Goal: Find specific page/section: Find specific page/section

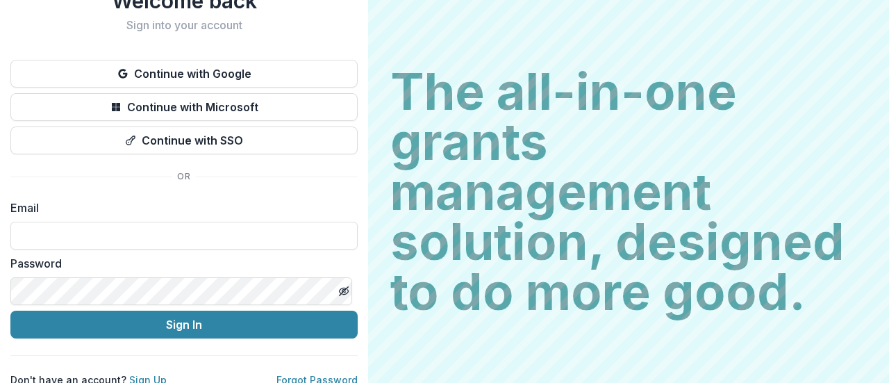
scroll to position [69, 0]
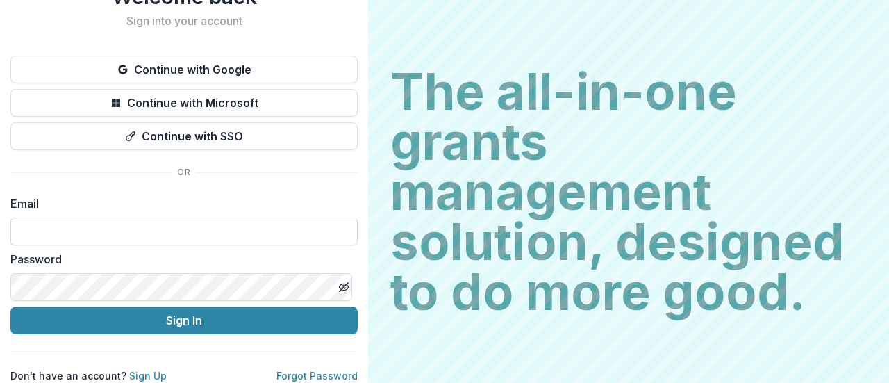
click at [235, 217] on input at bounding box center [183, 231] width 347 height 28
type input "**********"
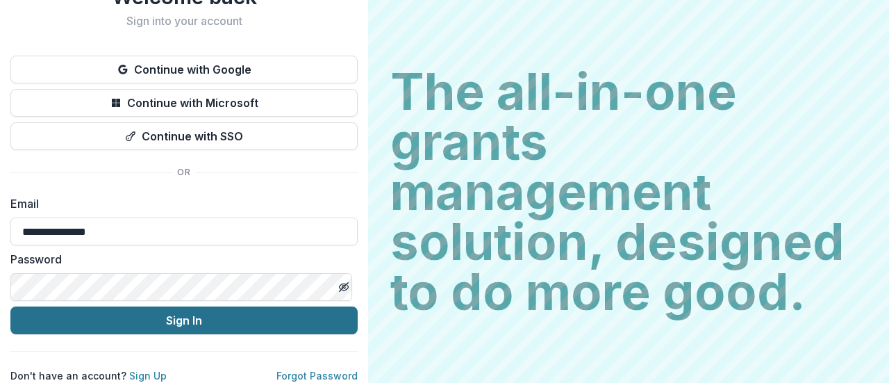
click at [192, 311] on button "Sign In" at bounding box center [183, 320] width 347 height 28
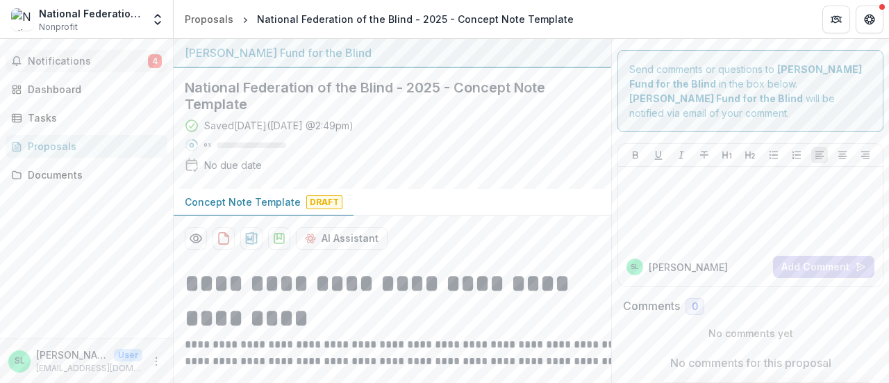
click at [126, 54] on button "Notifications 4" at bounding box center [87, 61] width 162 height 22
click at [93, 85] on div "Dashboard" at bounding box center [92, 89] width 129 height 15
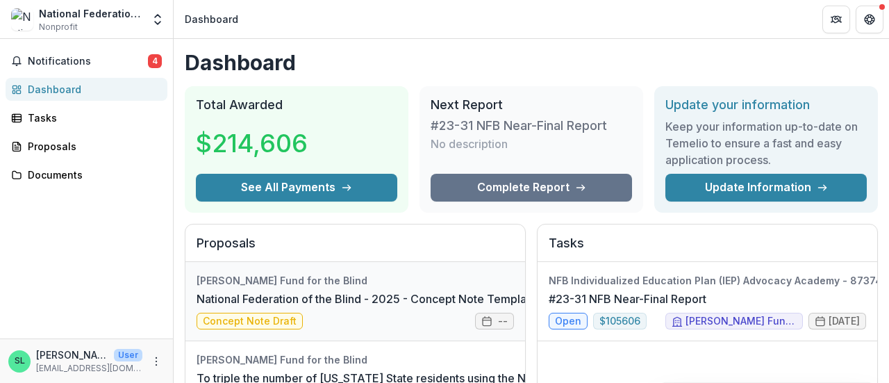
click at [260, 306] on link "National Federation of the Blind - 2025 - Concept Note Template" at bounding box center [367, 298] width 340 height 17
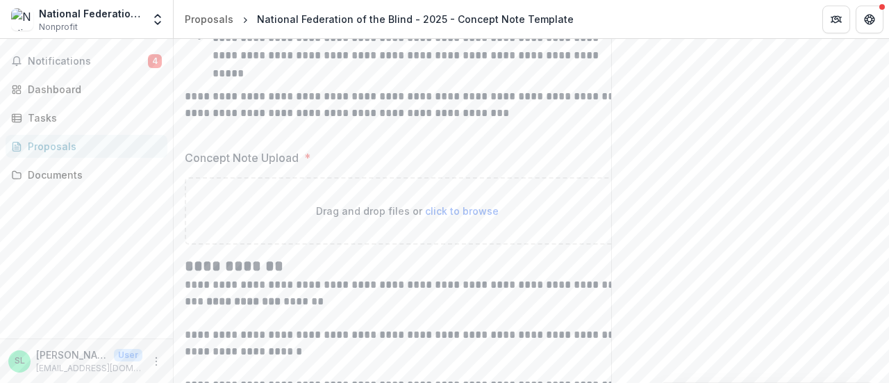
scroll to position [994, 0]
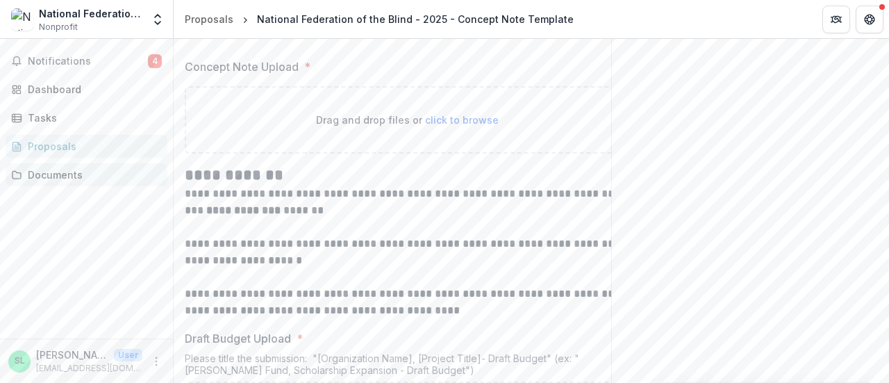
click at [49, 168] on div "Documents" at bounding box center [92, 174] width 129 height 15
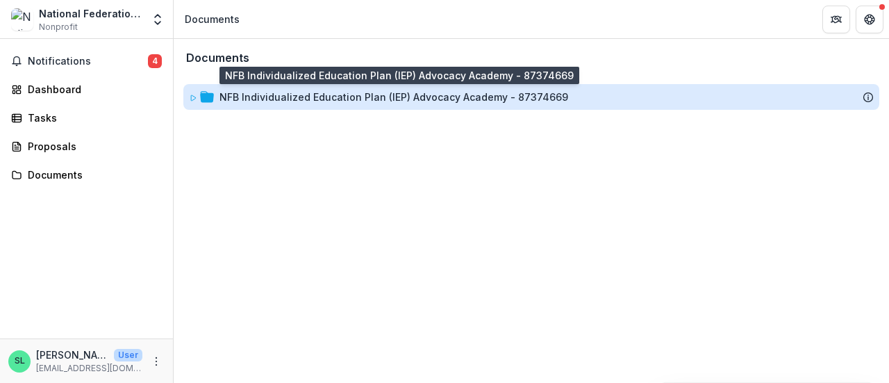
click at [368, 98] on div "NFB Individualized Education Plan (IEP) Advocacy Academy - 87374669" at bounding box center [394, 97] width 349 height 15
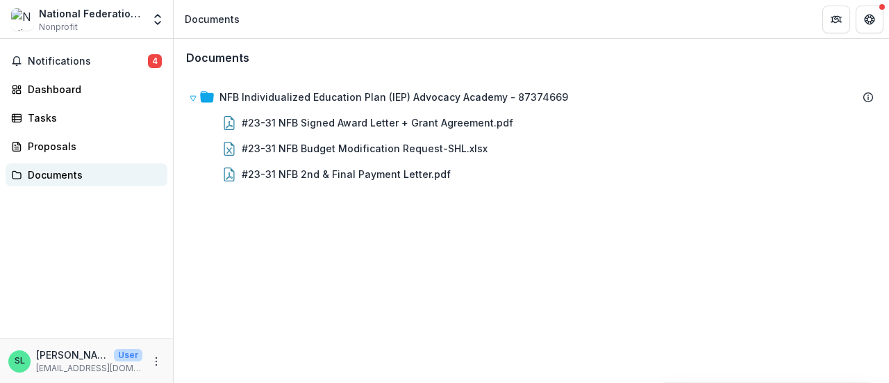
click at [58, 176] on div "Documents" at bounding box center [92, 174] width 129 height 15
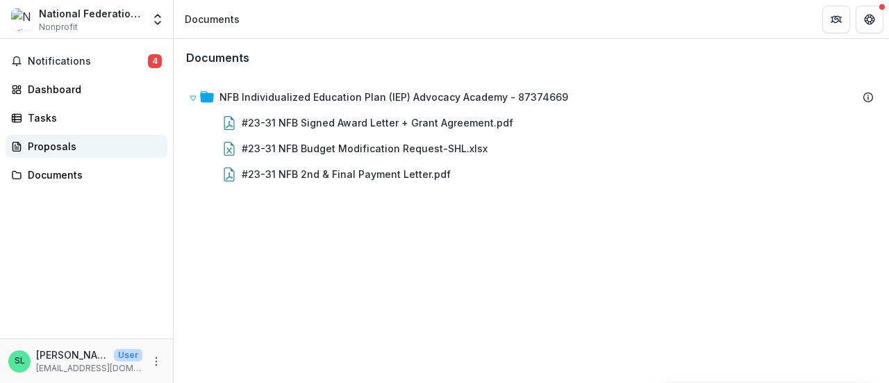
click at [60, 144] on div "Proposals" at bounding box center [92, 146] width 129 height 15
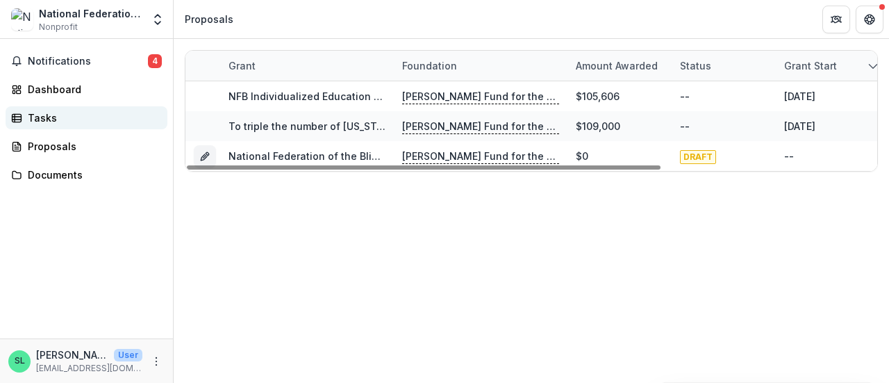
click at [69, 112] on div "Tasks" at bounding box center [92, 117] width 129 height 15
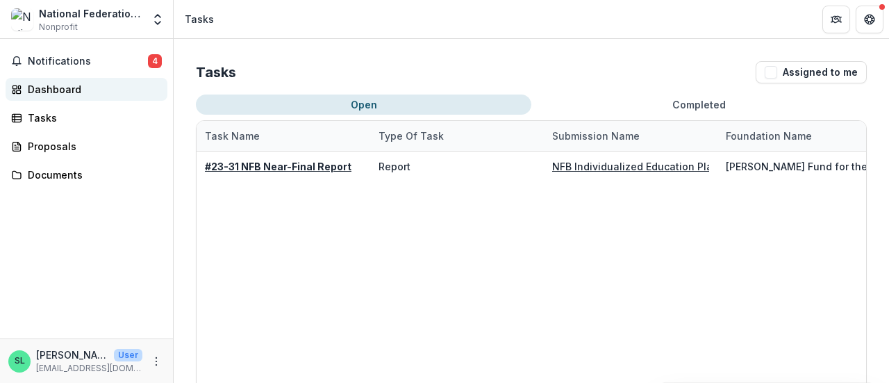
click at [65, 88] on div "Dashboard" at bounding box center [92, 89] width 129 height 15
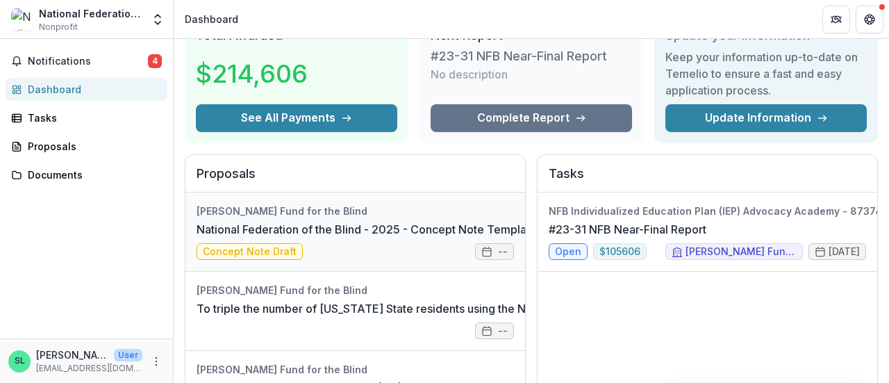
click at [275, 238] on link "National Federation of the Blind - 2025 - Concept Note Template" at bounding box center [367, 229] width 340 height 17
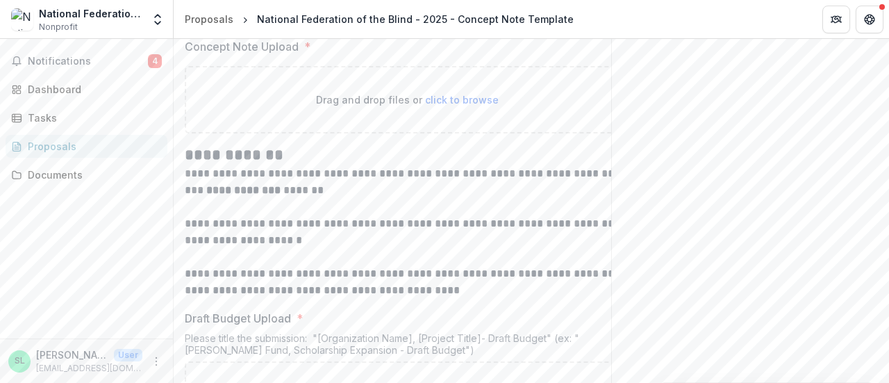
scroll to position [994, 0]
